Goal: Find specific page/section: Find specific page/section

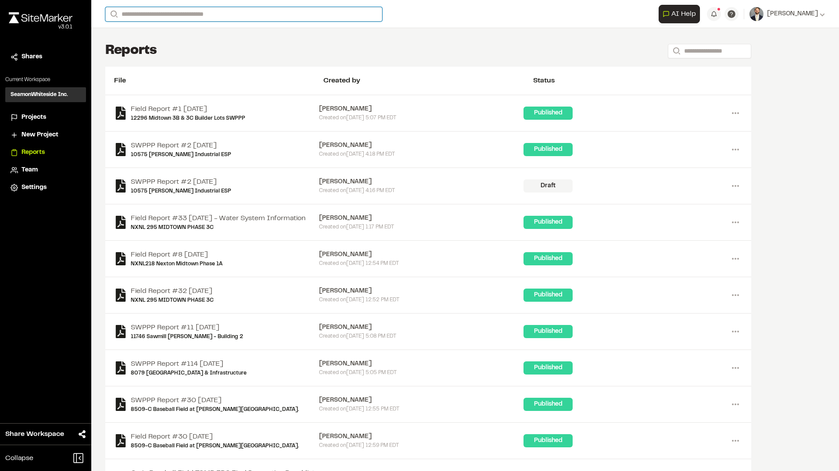
click at [166, 13] on input "Search" at bounding box center [243, 14] width 277 height 14
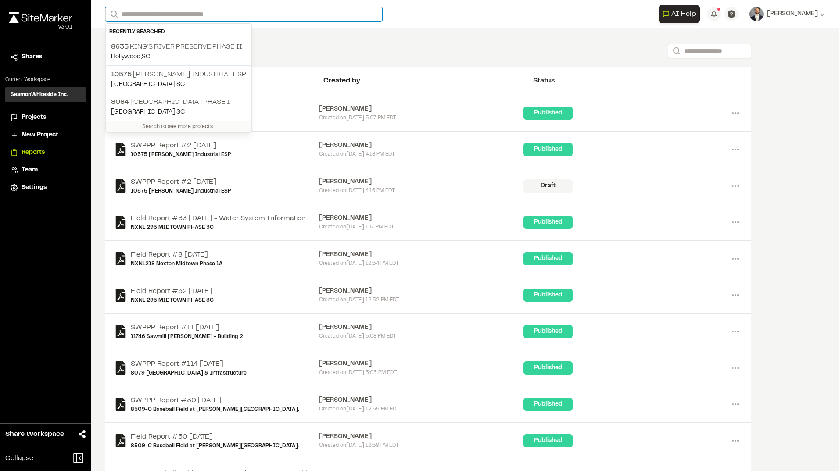
click at [274, 11] on input "Search" at bounding box center [243, 14] width 277 height 14
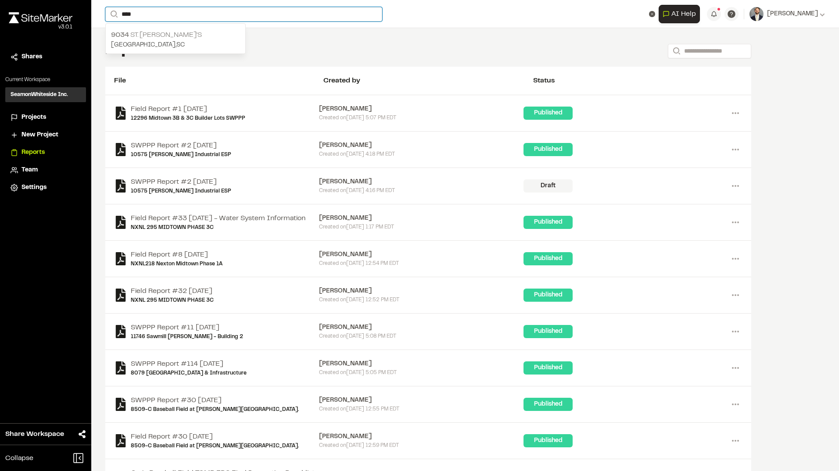
type input "****"
click at [163, 38] on p "9034 St. [PERSON_NAME]'s" at bounding box center [175, 35] width 129 height 11
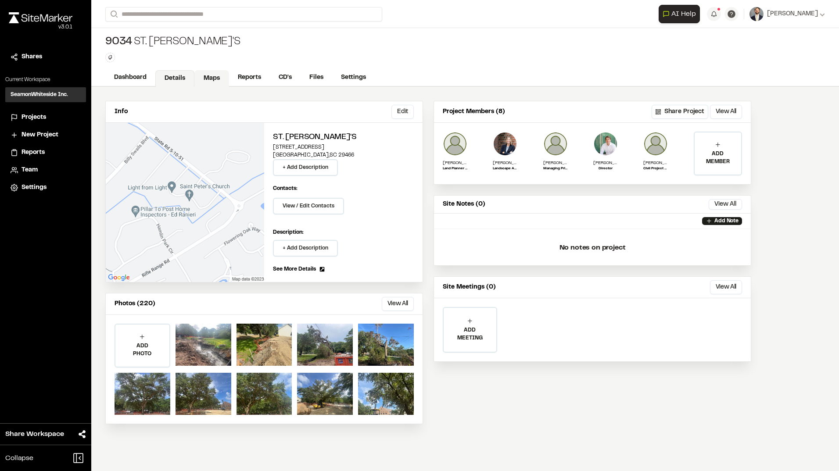
click at [206, 76] on link "Maps" at bounding box center [211, 78] width 35 height 17
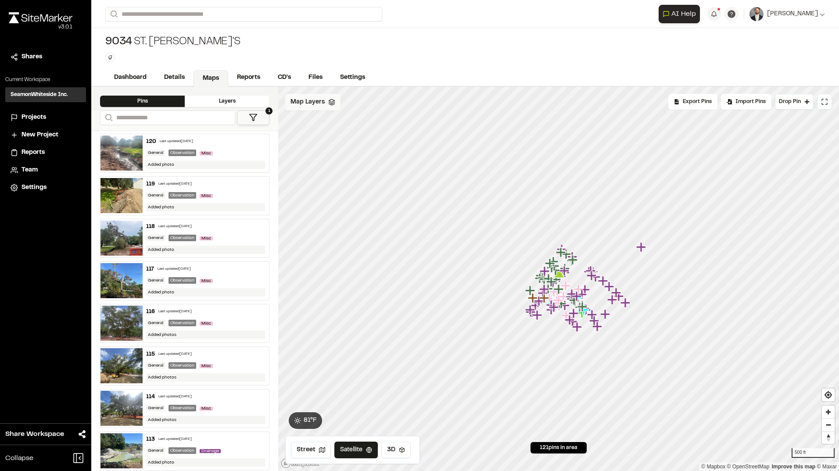
click at [322, 107] on div "Map Layers" at bounding box center [312, 102] width 55 height 17
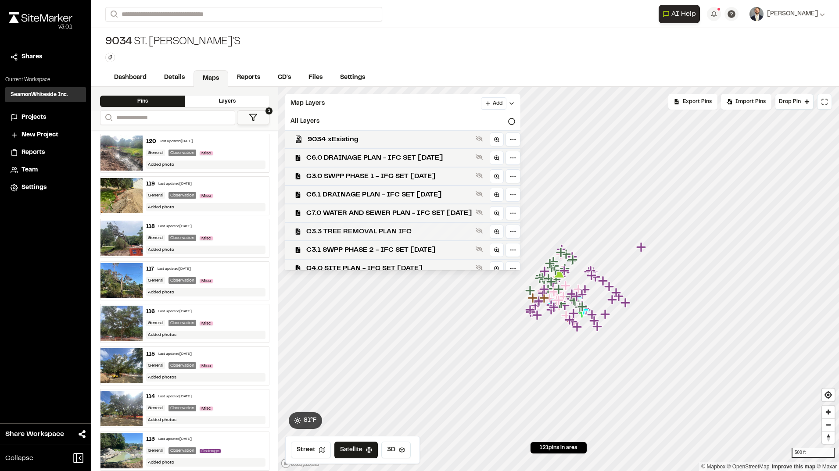
click at [371, 228] on span "C3.3 TREE REMOVAL PLAN IFC" at bounding box center [389, 231] width 166 height 11
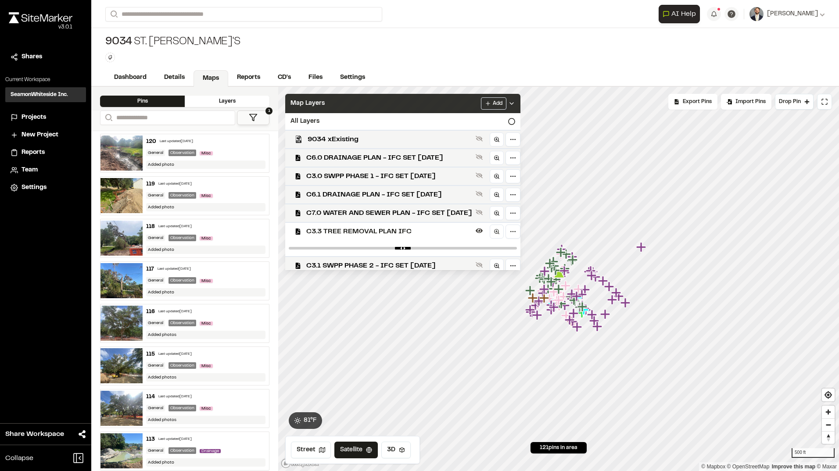
click at [309, 104] on span "Map Layers" at bounding box center [307, 104] width 34 height 10
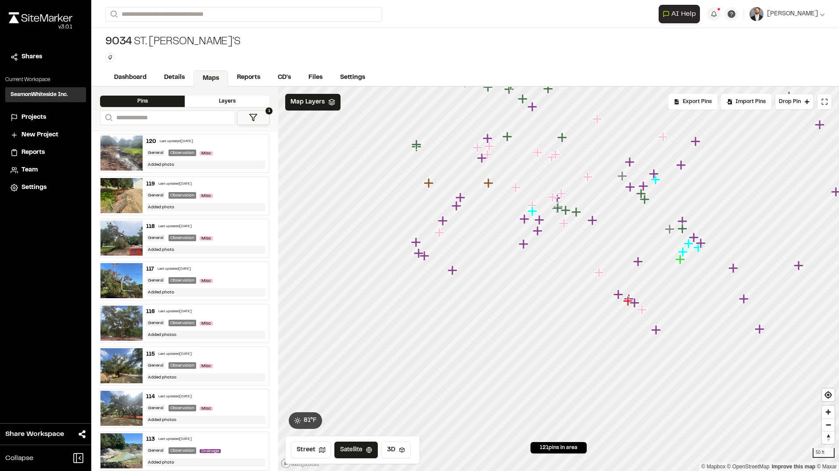
click at [649, 87] on div at bounding box center [558, 87] width 561 height 0
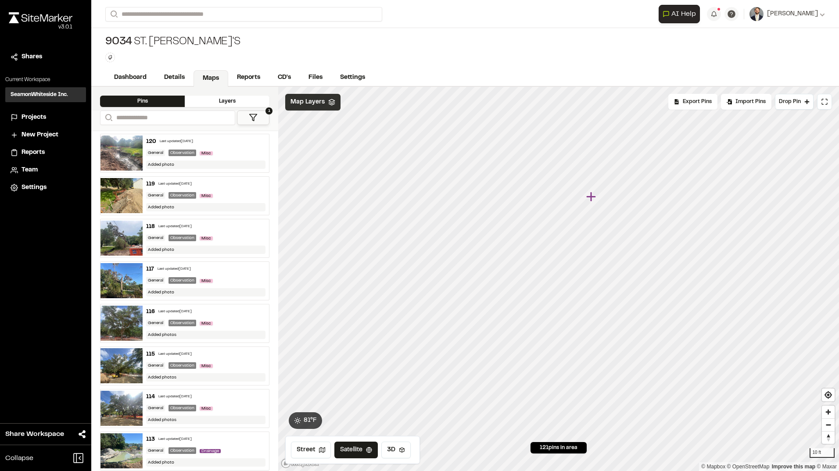
click at [329, 101] on polygon at bounding box center [332, 100] width 6 height 3
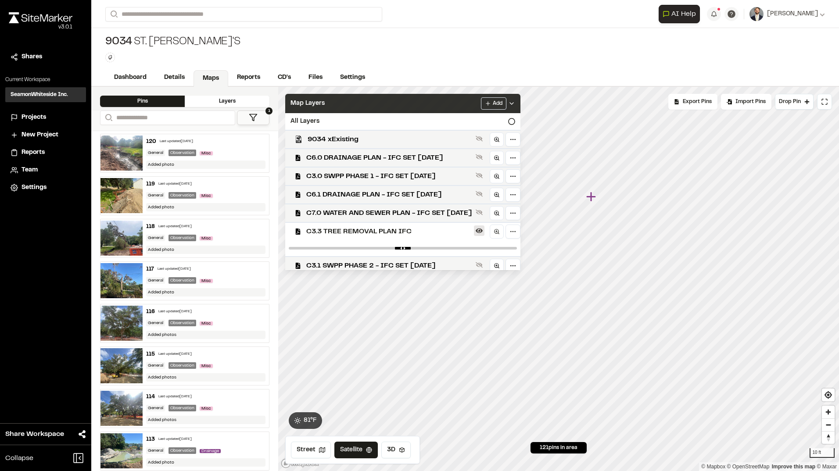
click at [483, 233] on icon at bounding box center [479, 231] width 7 height 5
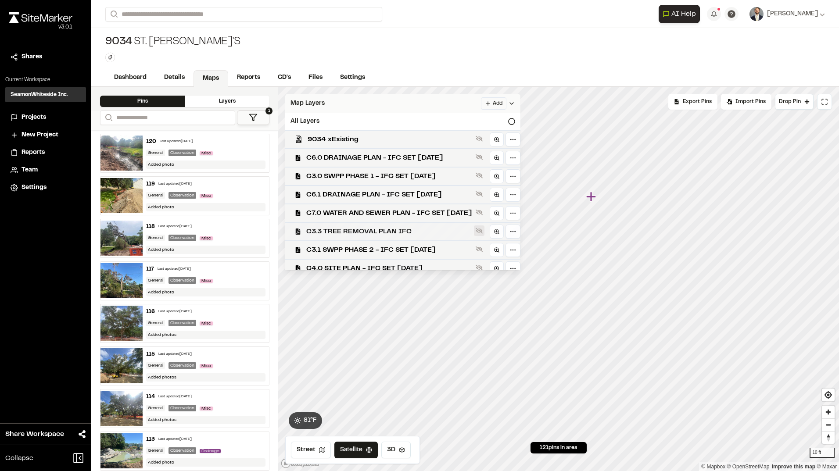
click at [483, 233] on icon at bounding box center [479, 230] width 7 height 7
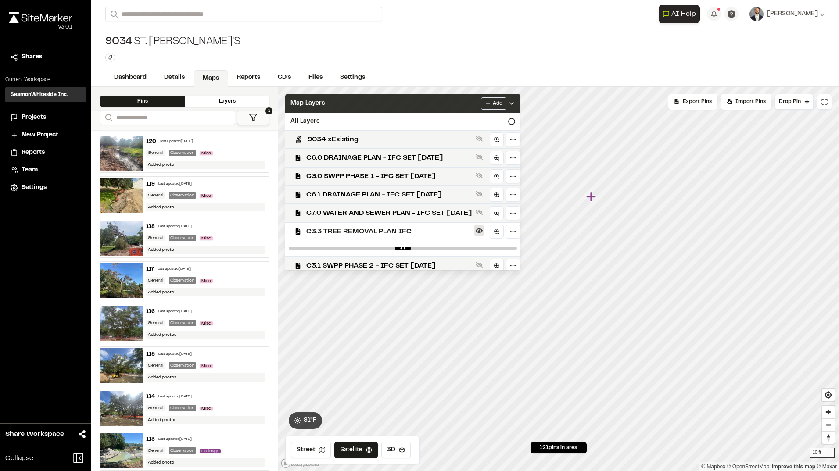
click at [483, 233] on icon at bounding box center [479, 231] width 7 height 5
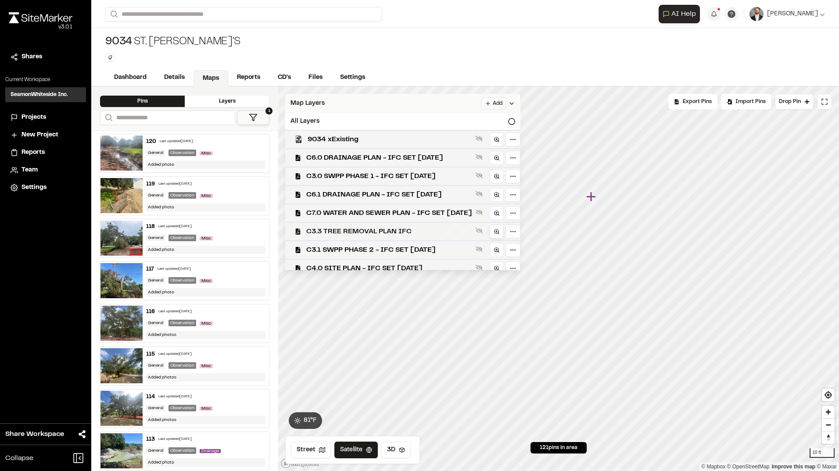
click at [500, 229] on icon at bounding box center [497, 232] width 6 height 6
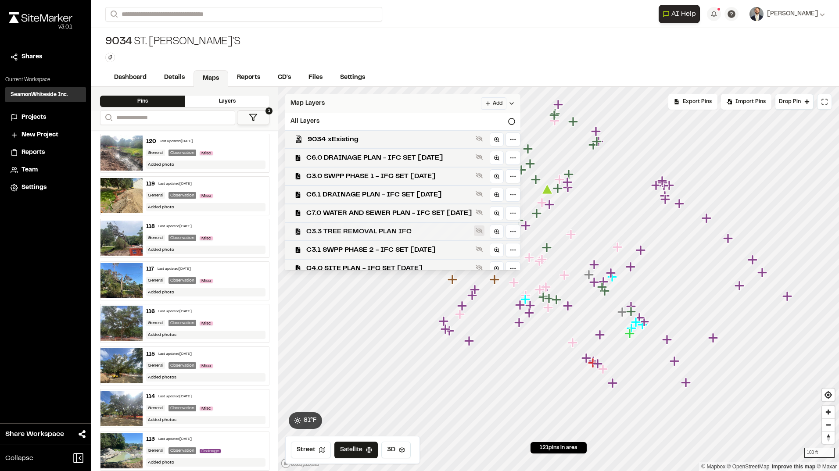
click at [484, 230] on button at bounding box center [479, 231] width 11 height 11
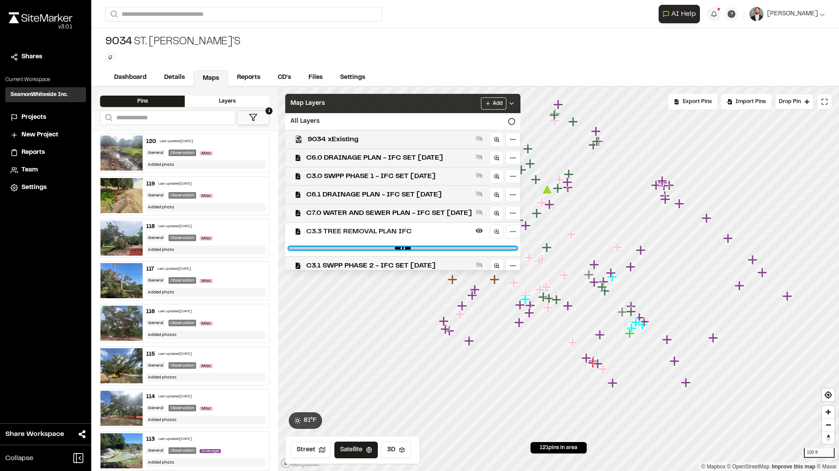
click at [419, 249] on input "range" at bounding box center [403, 248] width 228 height 3
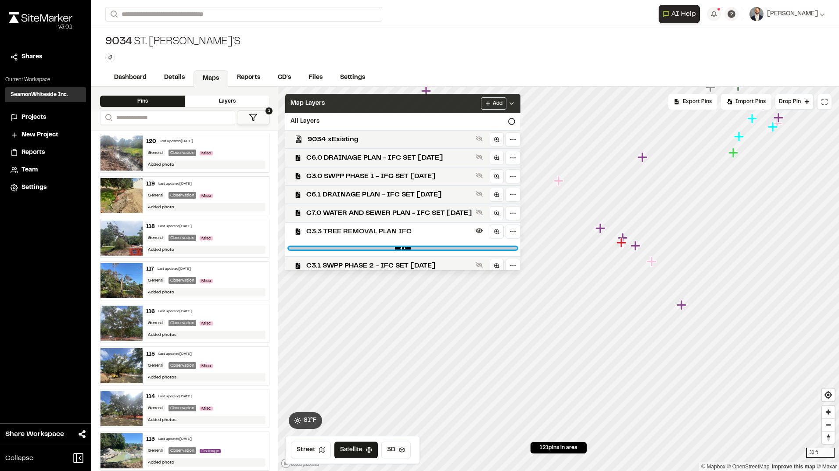
click at [462, 250] on input "range" at bounding box center [403, 248] width 228 height 3
drag, startPoint x: 462, startPoint y: 251, endPoint x: 532, endPoint y: 249, distance: 70.7
click at [520, 249] on div at bounding box center [402, 248] width 235 height 16
click at [496, 248] on input "range" at bounding box center [403, 248] width 228 height 3
drag, startPoint x: 497, startPoint y: 248, endPoint x: 473, endPoint y: 254, distance: 24.4
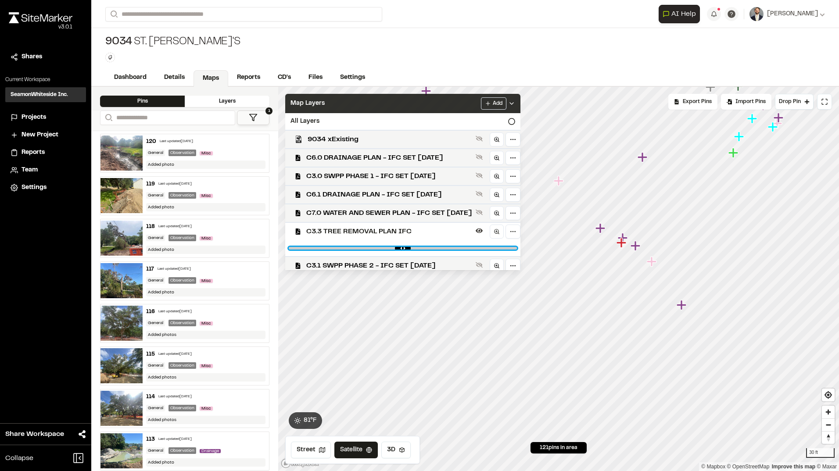
click at [449, 250] on input "range" at bounding box center [403, 248] width 228 height 3
drag, startPoint x: 451, startPoint y: 250, endPoint x: 332, endPoint y: 244, distance: 118.6
click at [332, 244] on div at bounding box center [402, 248] width 235 height 16
click at [361, 251] on div at bounding box center [402, 248] width 235 height 16
click at [361, 250] on div at bounding box center [402, 248] width 235 height 16
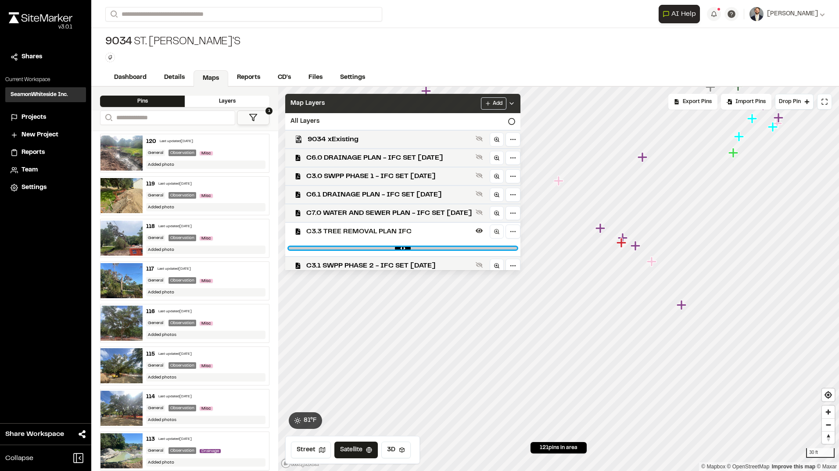
click at [361, 248] on input "range" at bounding box center [403, 248] width 228 height 3
drag, startPoint x: 361, startPoint y: 247, endPoint x: 447, endPoint y: 248, distance: 85.6
type input "****"
click at [447, 248] on input "range" at bounding box center [403, 248] width 228 height 3
